Goal: Transaction & Acquisition: Subscribe to service/newsletter

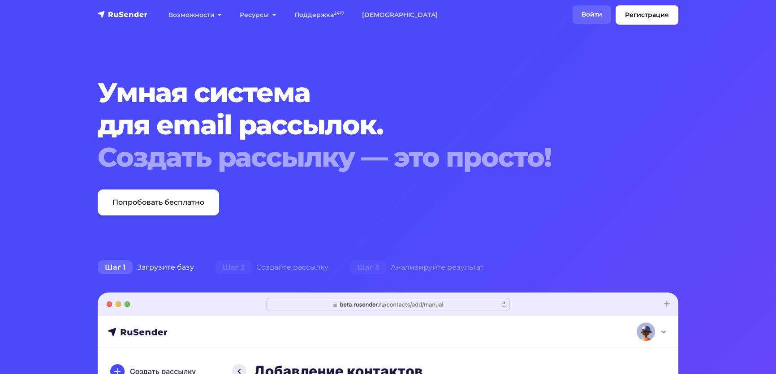
drag, startPoint x: 0, startPoint y: 0, endPoint x: 569, endPoint y: 17, distance: 569.4
click at [572, 17] on link "Войти" at bounding box center [591, 14] width 39 height 18
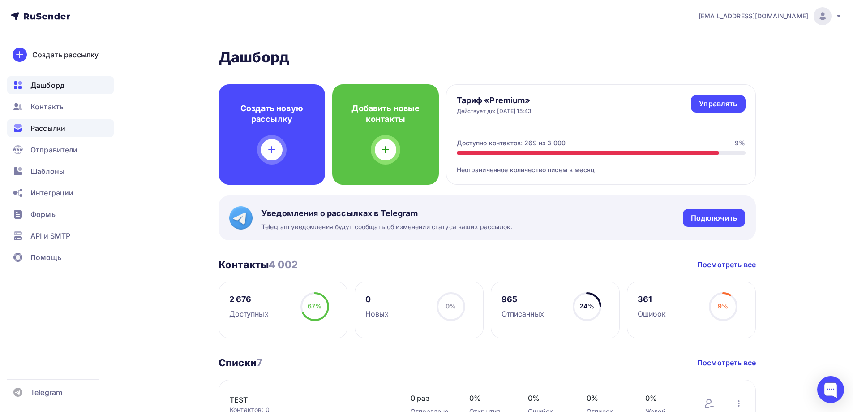
click at [50, 129] on span "Рассылки" at bounding box center [47, 128] width 35 height 11
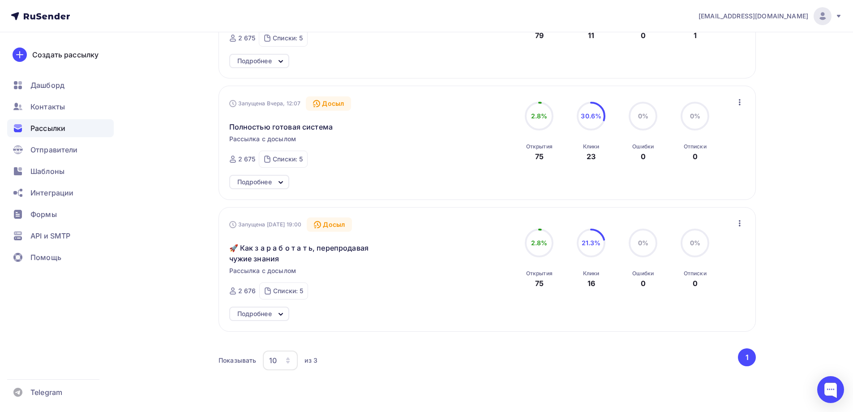
scroll to position [179, 0]
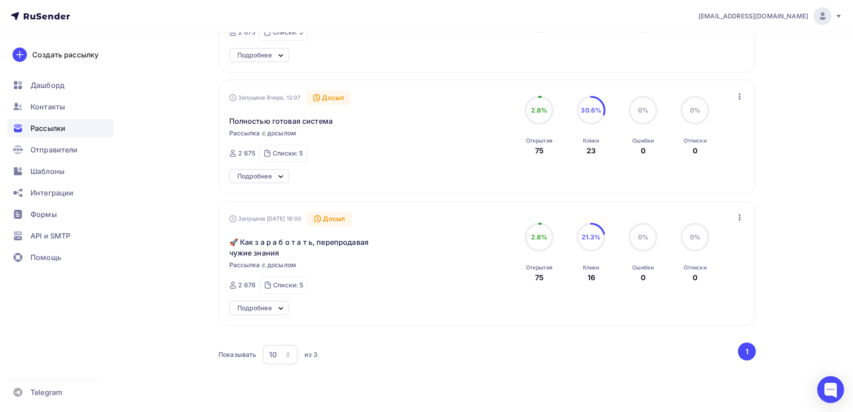
click at [278, 311] on icon at bounding box center [280, 308] width 11 height 11
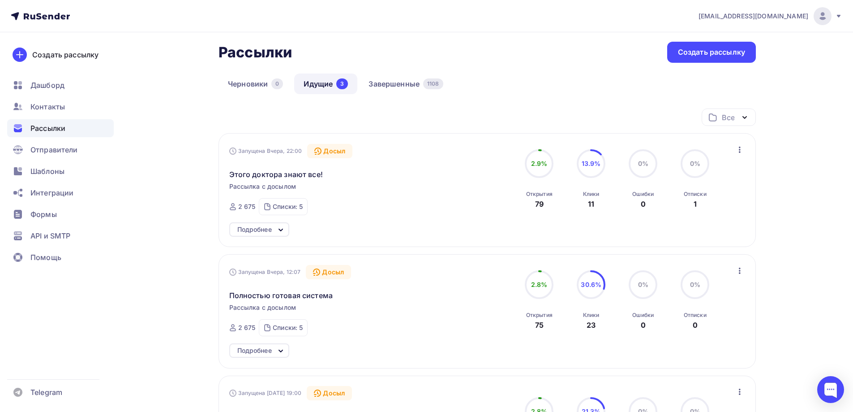
scroll to position [0, 0]
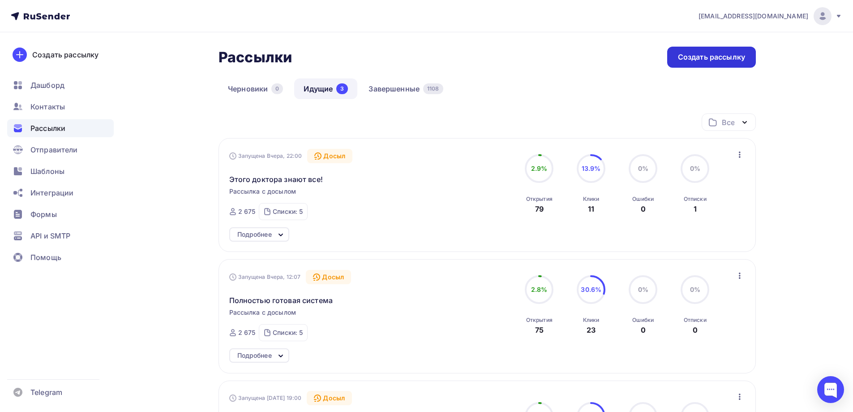
click at [710, 58] on div "Создать рассылку" at bounding box center [711, 57] width 67 height 10
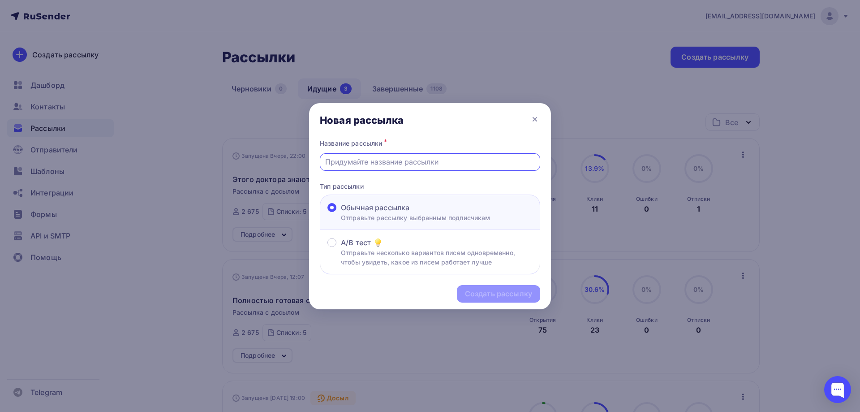
click at [376, 159] on input "text" at bounding box center [430, 161] width 210 height 11
type input "@"
drag, startPoint x: 481, startPoint y: 163, endPoint x: 322, endPoint y: 163, distance: 159.0
click at [309, 159] on div "Название рассылки * "Быстрый старт" - новый курс без оплаты Тип рассылки Обычна…" at bounding box center [430, 205] width 242 height 137
type input ""Быстрый старт" - новый курс без оплаты"
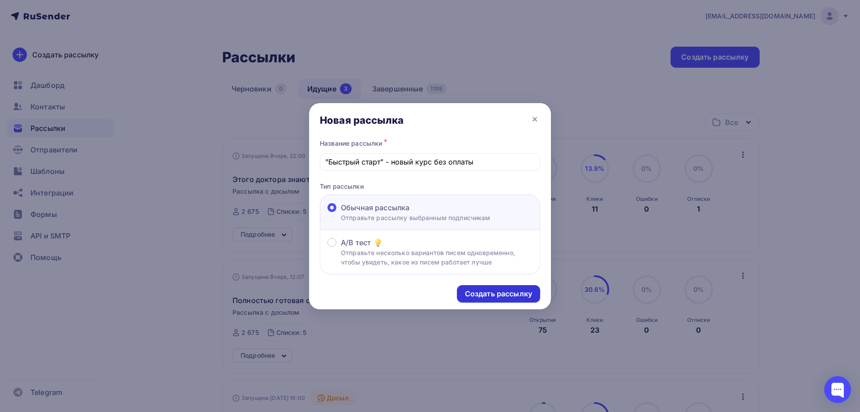
click at [491, 299] on div "Создать рассылку" at bounding box center [498, 293] width 83 height 17
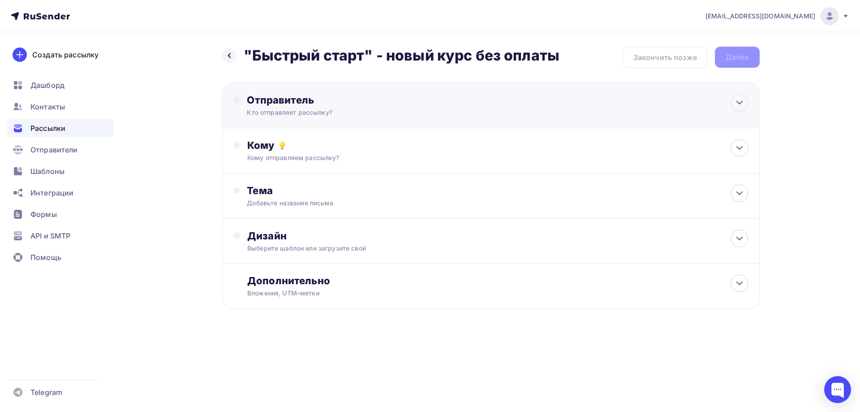
click at [271, 95] on div "Отправитель" at bounding box center [344, 100] width 194 height 13
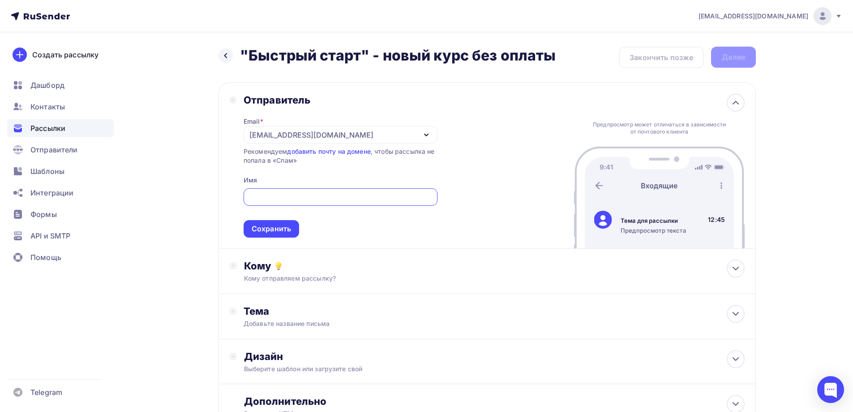
click at [277, 136] on div "[EMAIL_ADDRESS][DOMAIN_NAME]" at bounding box center [311, 134] width 124 height 11
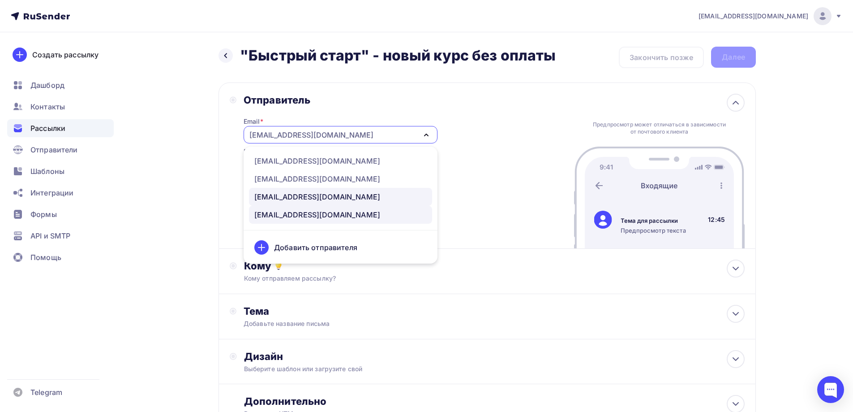
click at [277, 191] on div "[EMAIL_ADDRESS][DOMAIN_NAME]" at bounding box center [317, 196] width 126 height 11
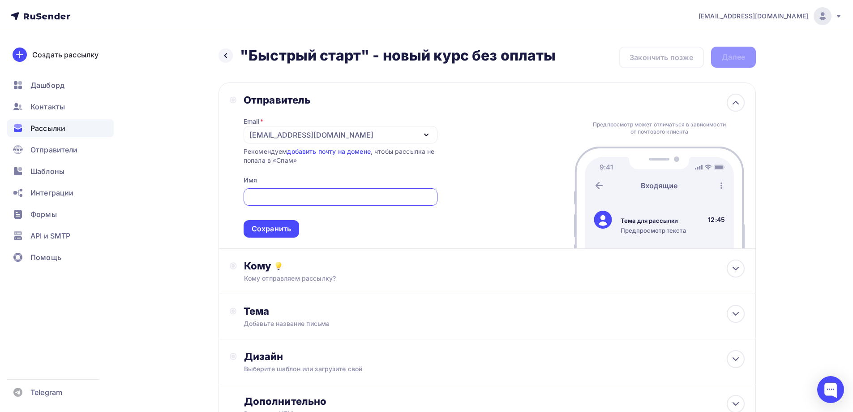
drag, startPoint x: 266, startPoint y: 194, endPoint x: 275, endPoint y: 195, distance: 8.1
click at [267, 194] on input "text" at bounding box center [341, 197] width 184 height 11
type input "[PERSON_NAME]"
click at [290, 229] on div "Сохранить" at bounding box center [271, 228] width 39 height 10
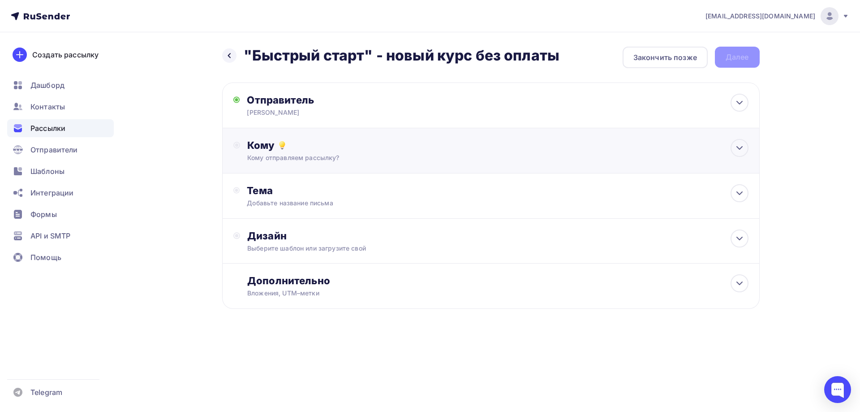
click at [267, 153] on div "Кому Кому отправляем рассылку? Списки получателей Выберите список Все списки id…" at bounding box center [497, 150] width 501 height 23
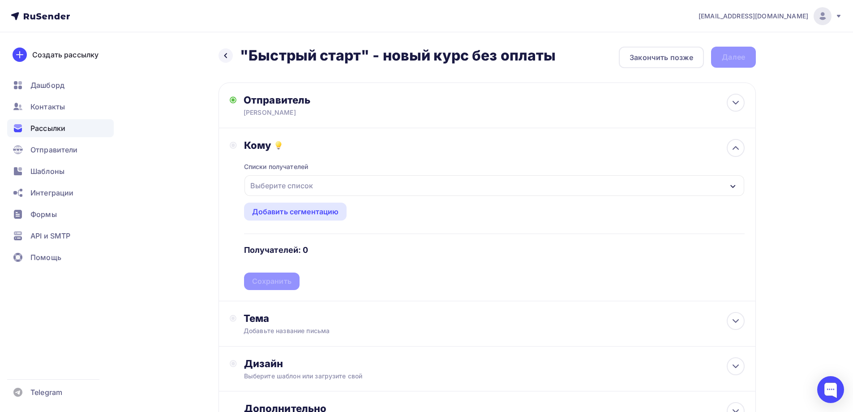
click at [274, 184] on div "Выберите список" at bounding box center [282, 185] width 70 height 16
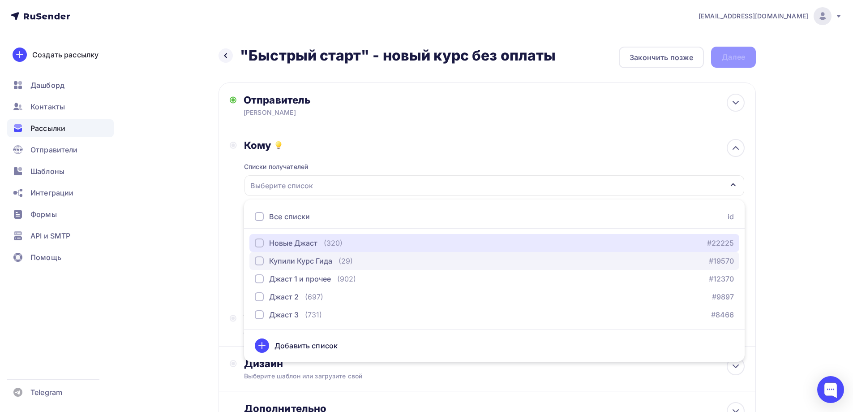
drag, startPoint x: 260, startPoint y: 239, endPoint x: 260, endPoint y: 259, distance: 19.7
click at [260, 240] on div "button" at bounding box center [259, 242] width 9 height 9
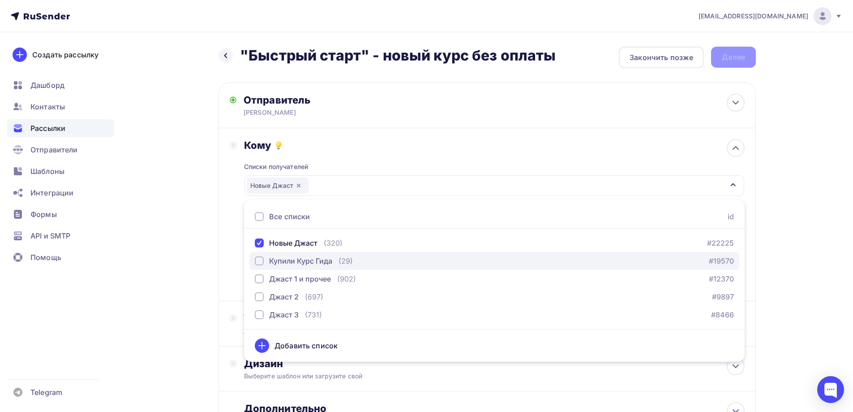
drag, startPoint x: 260, startPoint y: 259, endPoint x: 259, endPoint y: 266, distance: 7.2
click at [260, 261] on div "button" at bounding box center [259, 260] width 9 height 9
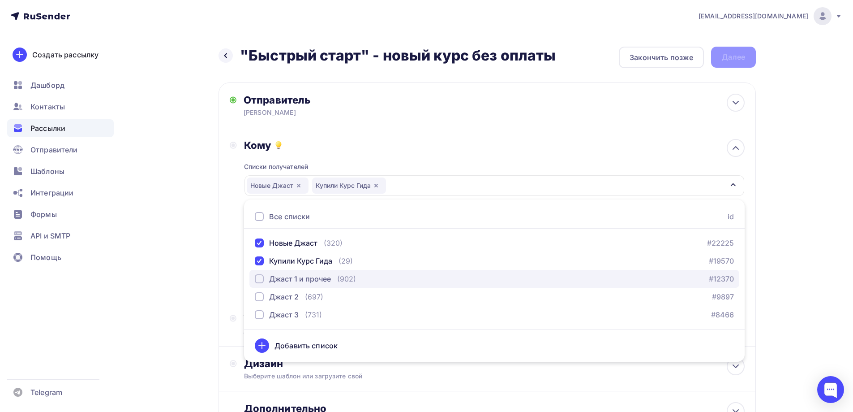
drag, startPoint x: 259, startPoint y: 279, endPoint x: 258, endPoint y: 286, distance: 6.8
click at [259, 279] on div "button" at bounding box center [259, 278] width 9 height 9
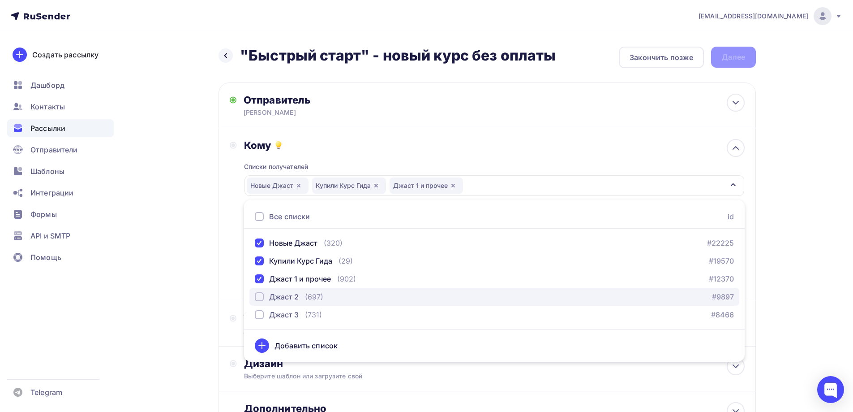
click at [260, 297] on div "button" at bounding box center [259, 296] width 9 height 9
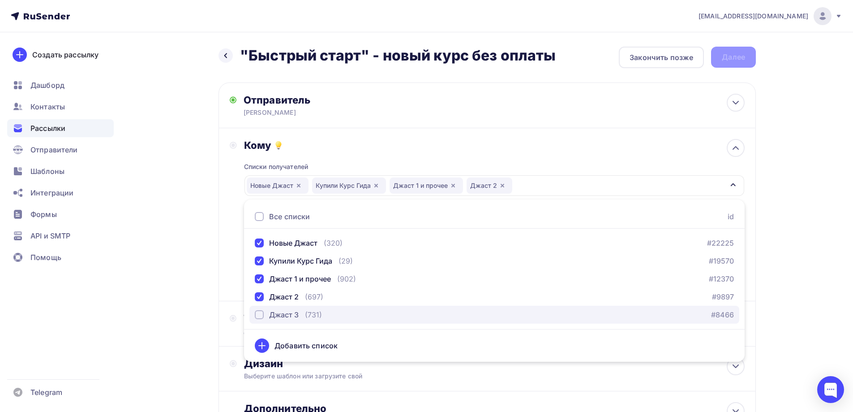
click at [260, 310] on div "Джаст 3" at bounding box center [277, 314] width 44 height 11
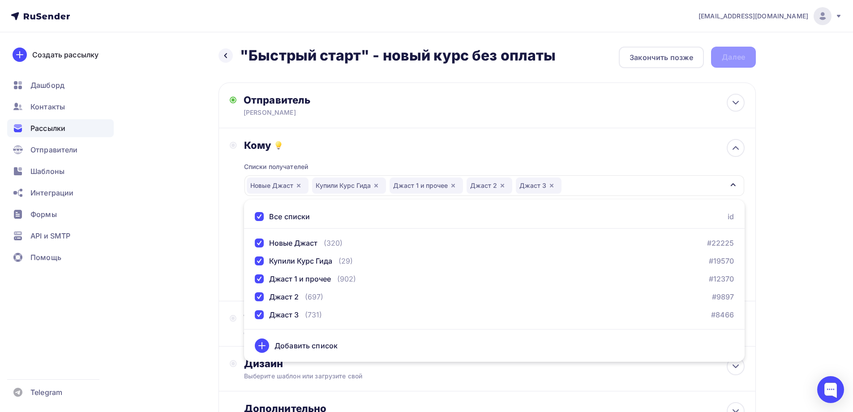
click at [189, 288] on div "Назад "Быстрый старт" - новый курс без оплаты "Быстрый старт" - новый курс без …" at bounding box center [427, 263] width 734 height 462
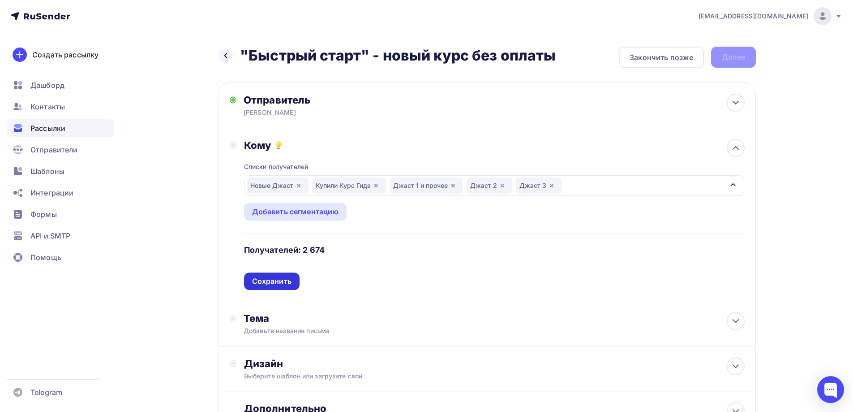
click at [268, 280] on div "Сохранить" at bounding box center [271, 281] width 39 height 10
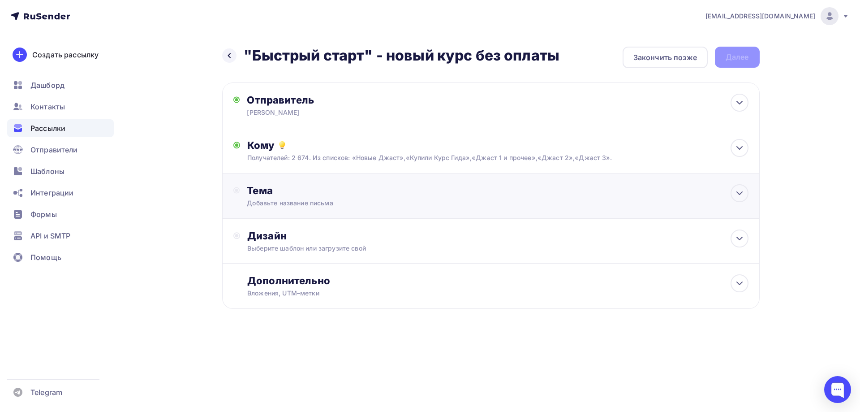
click at [268, 193] on div "Тема" at bounding box center [335, 190] width 177 height 13
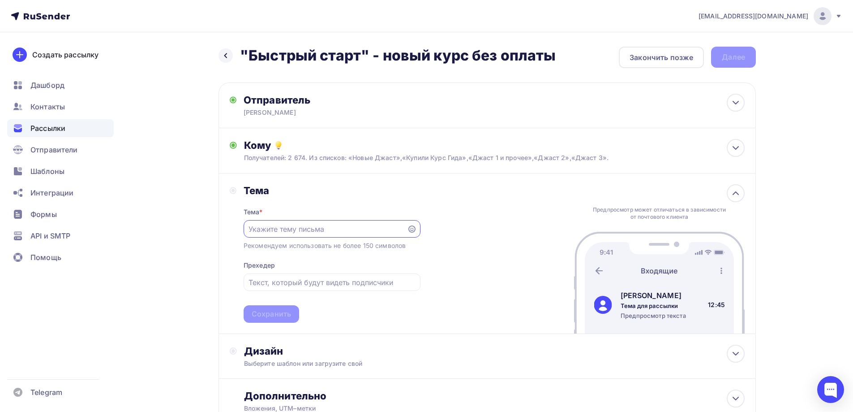
click at [268, 230] on input "text" at bounding box center [325, 228] width 153 height 11
paste input ""Быстрый старт" - новый курс без оплаты"
type input ""Быстрый старт" - новый курс без оплаты"
click at [273, 316] on div "Сохранить" at bounding box center [271, 314] width 39 height 10
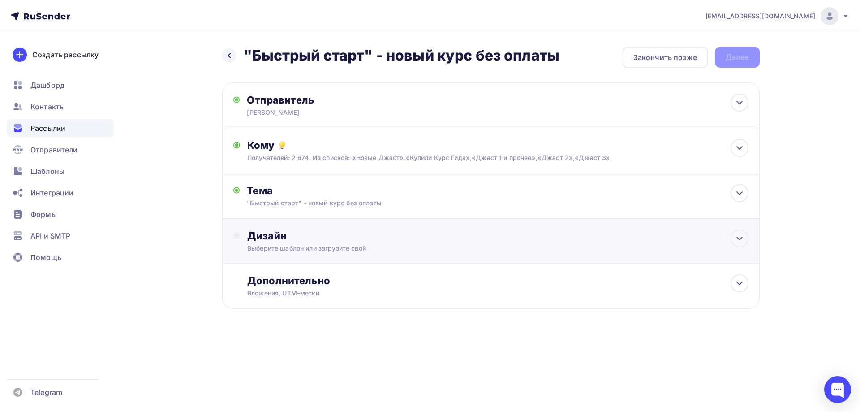
click at [266, 243] on div "Дизайн Выберите шаблон или загрузите свой" at bounding box center [497, 240] width 501 height 23
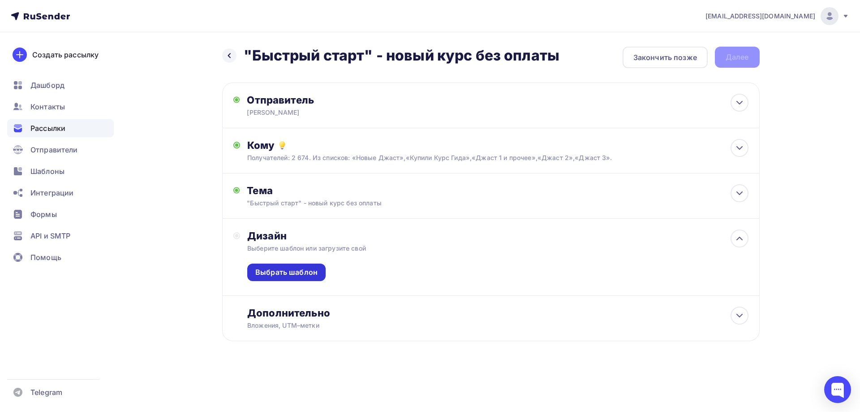
click at [267, 275] on div "Выбрать шаблон" at bounding box center [286, 272] width 62 height 10
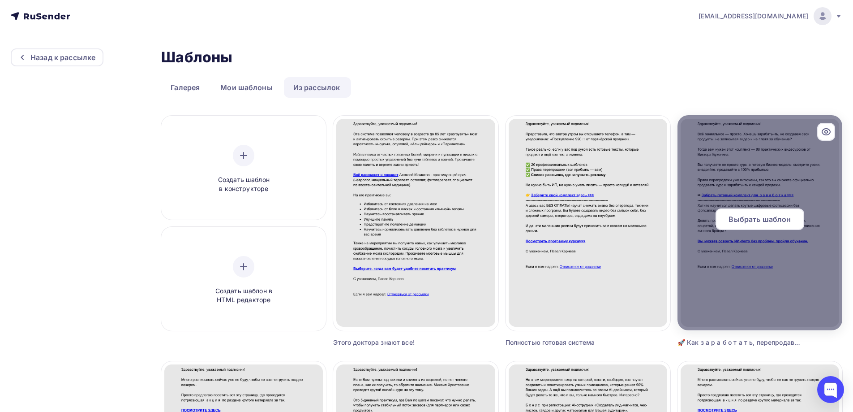
click at [742, 226] on div "Выбрать шаблон" at bounding box center [760, 218] width 89 height 21
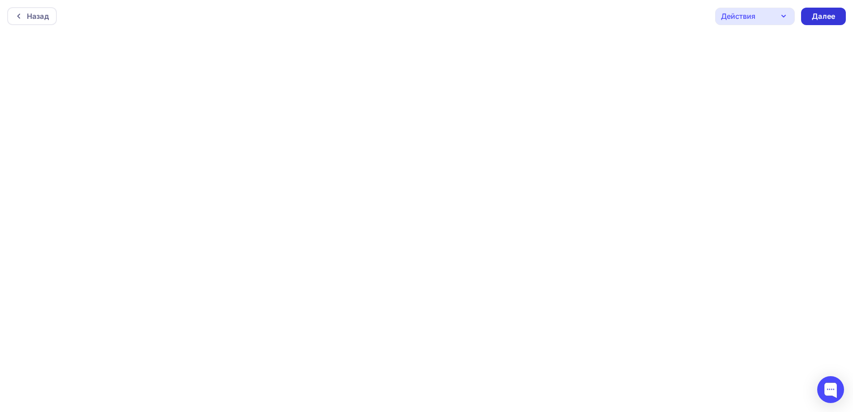
click at [811, 18] on div "Далее" at bounding box center [823, 16] width 45 height 17
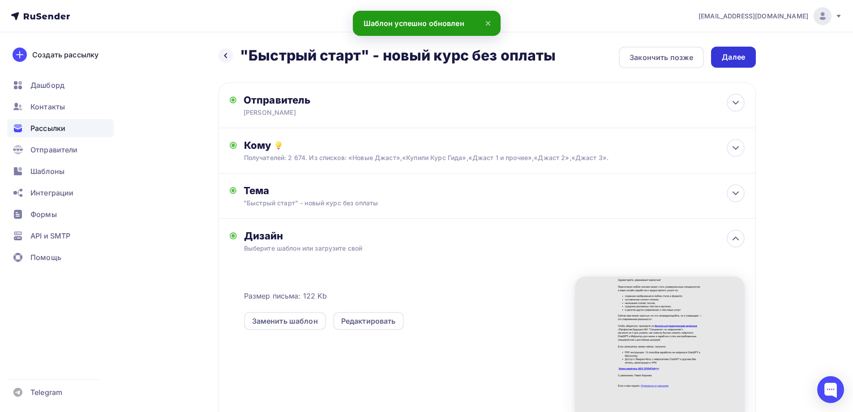
click at [736, 59] on div "Далее" at bounding box center [733, 57] width 23 height 10
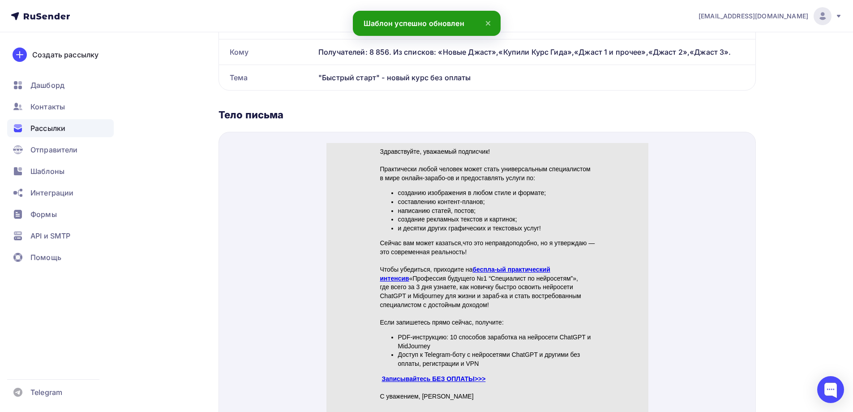
scroll to position [313, 0]
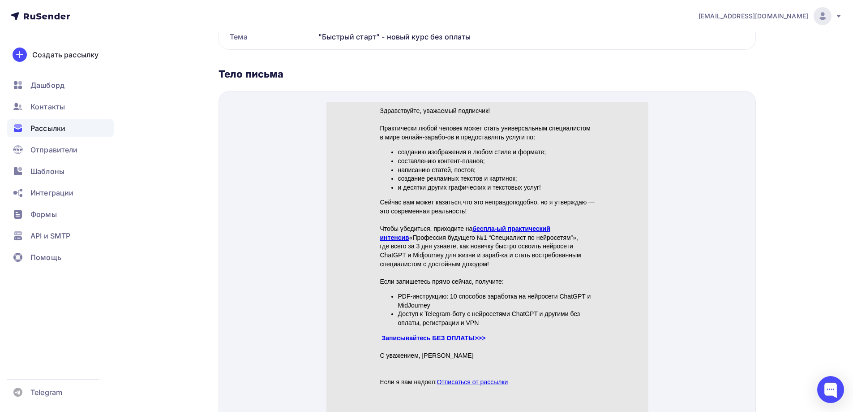
click at [492, 218] on link "бeспла-ый практический интенсив" at bounding box center [465, 222] width 170 height 16
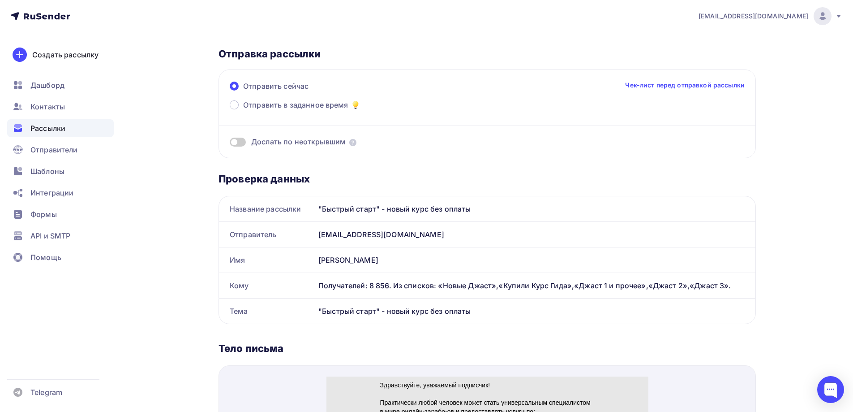
scroll to position [0, 0]
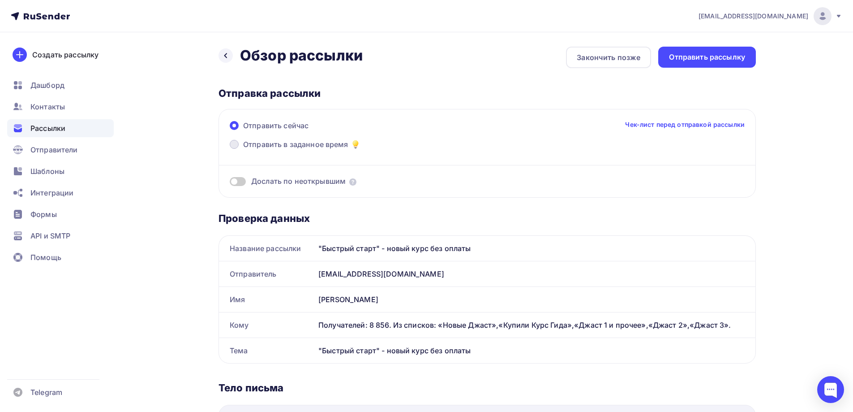
click at [235, 145] on span at bounding box center [234, 144] width 9 height 9
click at [243, 150] on input "Отправить в заданное время" at bounding box center [243, 150] width 0 height 0
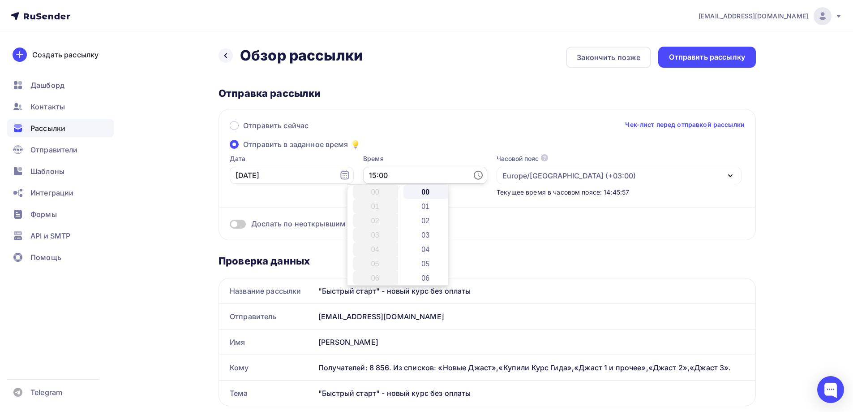
click at [386, 172] on input "15:00" at bounding box center [425, 175] width 124 height 17
click at [372, 219] on li "17" at bounding box center [376, 220] width 46 height 14
click at [424, 262] on li "30" at bounding box center [426, 263] width 46 height 14
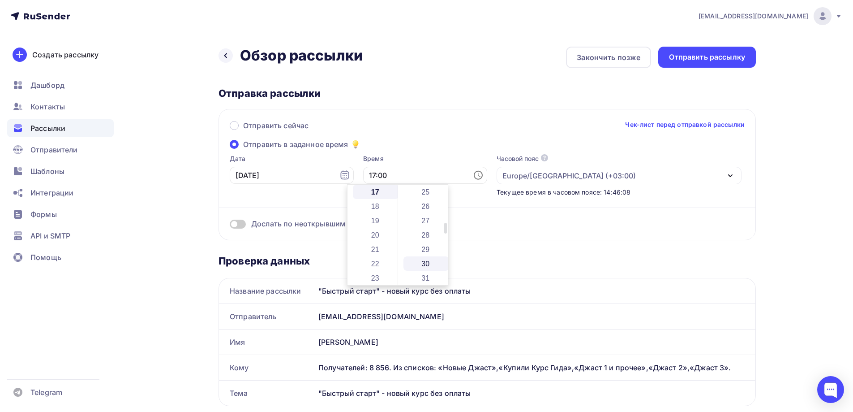
type input "17:30"
click at [408, 139] on div "Отправить сейчас Чек-лист перед отправкой рассылки Отправить в заданное время Д…" at bounding box center [487, 174] width 537 height 131
click at [238, 224] on span at bounding box center [238, 223] width 16 height 9
click at [230, 225] on input "checkbox" at bounding box center [230, 225] width 0 height 0
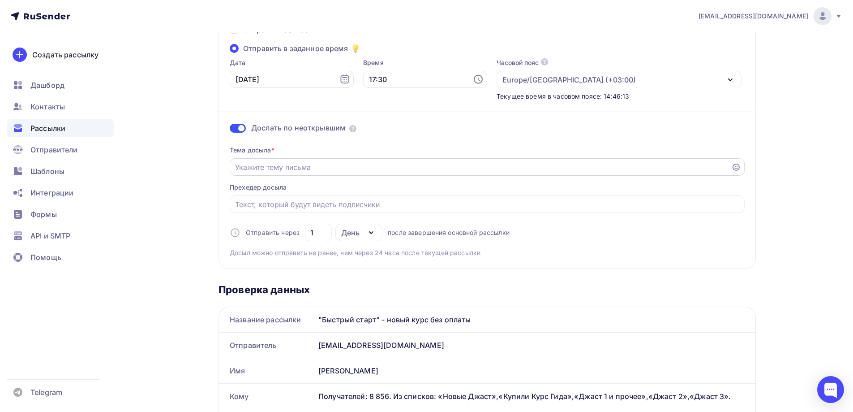
scroll to position [134, 0]
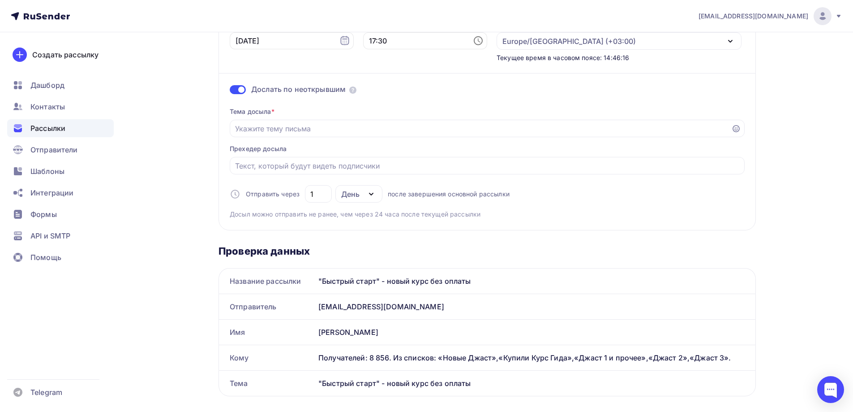
drag, startPoint x: 485, startPoint y: 282, endPoint x: 340, endPoint y: 286, distance: 144.7
click at [317, 280] on div ""Быстрый старт" - новый курс без оплаты" at bounding box center [535, 280] width 441 height 25
copy div ""Быстрый старт" - новый курс без оплаты"
paste input ""Быстрый старт" - новый курс без оплаты"
type input ""Быстрый старт" - новый курс без оплаты"
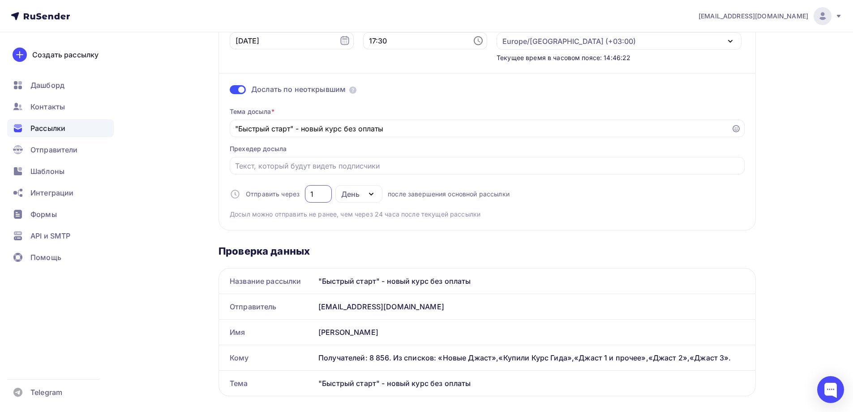
click at [315, 193] on input "1" at bounding box center [318, 194] width 17 height 11
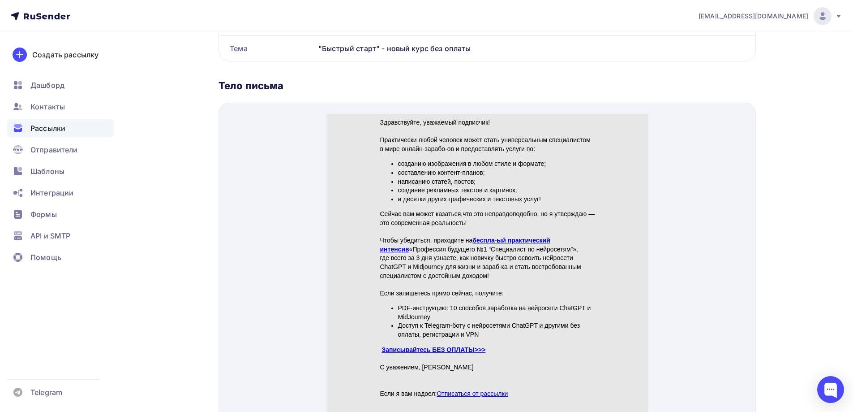
scroll to position [493, 0]
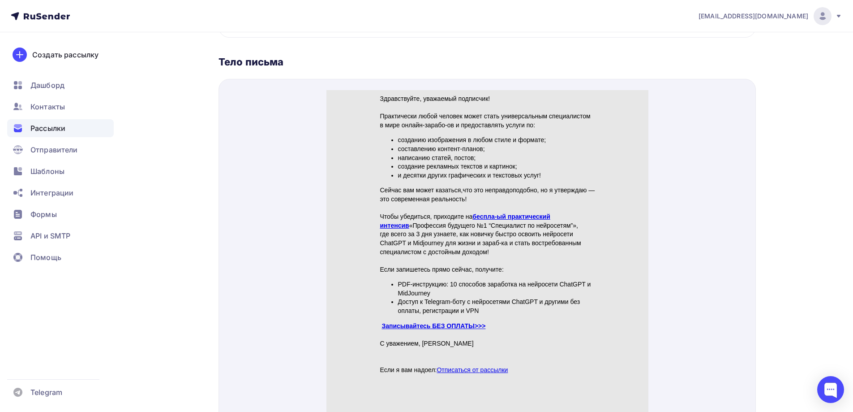
type input "2"
click at [437, 316] on link "Записывайтесь БЕЗ ОПЛАТЫ>>>" at bounding box center [433, 314] width 104 height 7
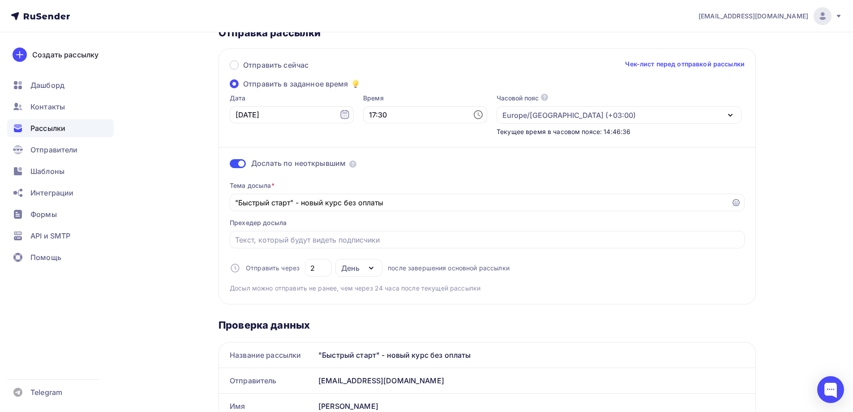
scroll to position [0, 0]
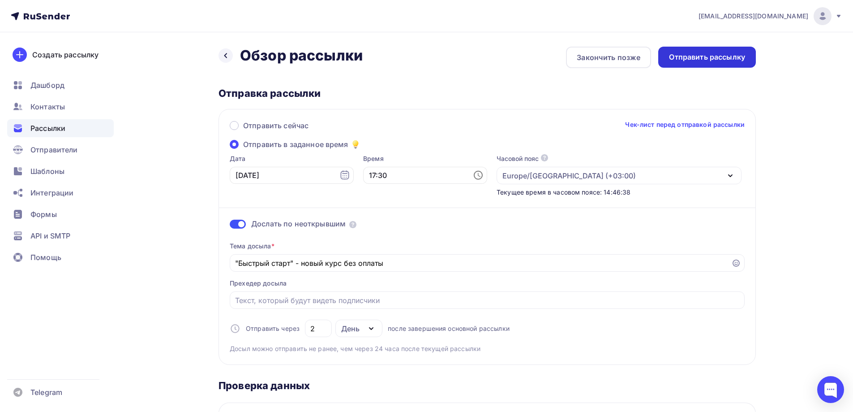
click at [701, 56] on div "Отправить рассылку" at bounding box center [707, 57] width 76 height 10
